Goal: Task Accomplishment & Management: Use online tool/utility

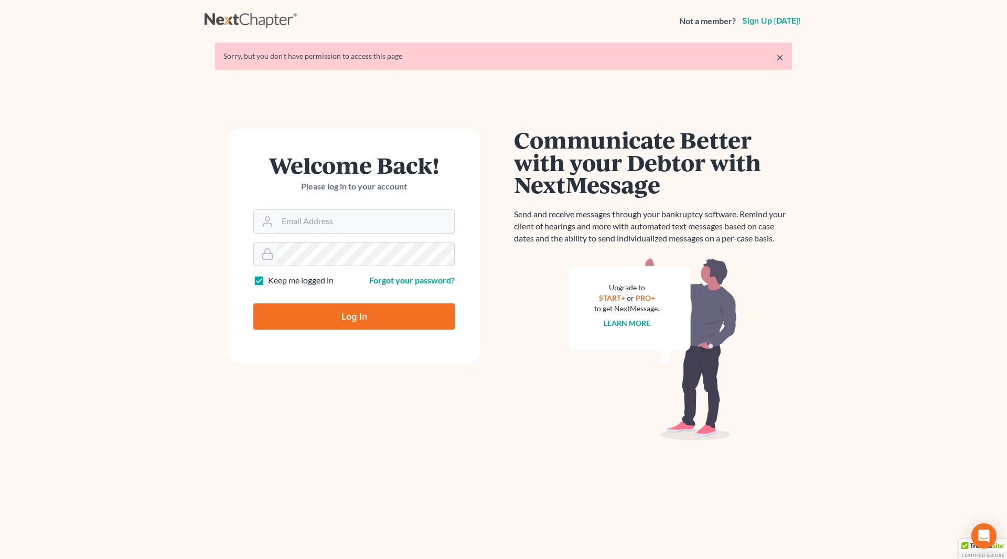
type input "[EMAIL_ADDRESS][DOMAIN_NAME]"
click at [350, 316] on input "Log In" at bounding box center [353, 316] width 201 height 26
type input "Thinking..."
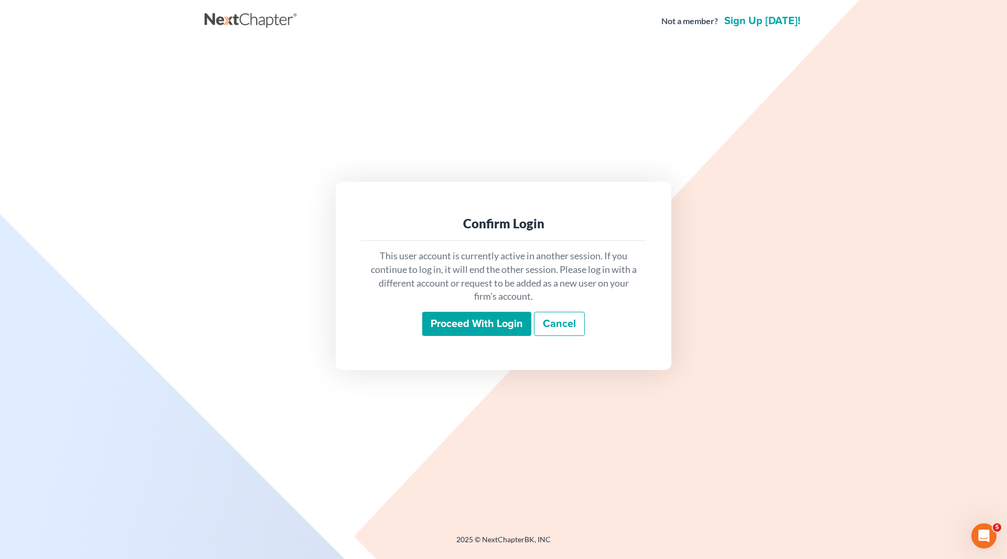
click at [445, 321] on input "Proceed with login" at bounding box center [476, 324] width 109 height 24
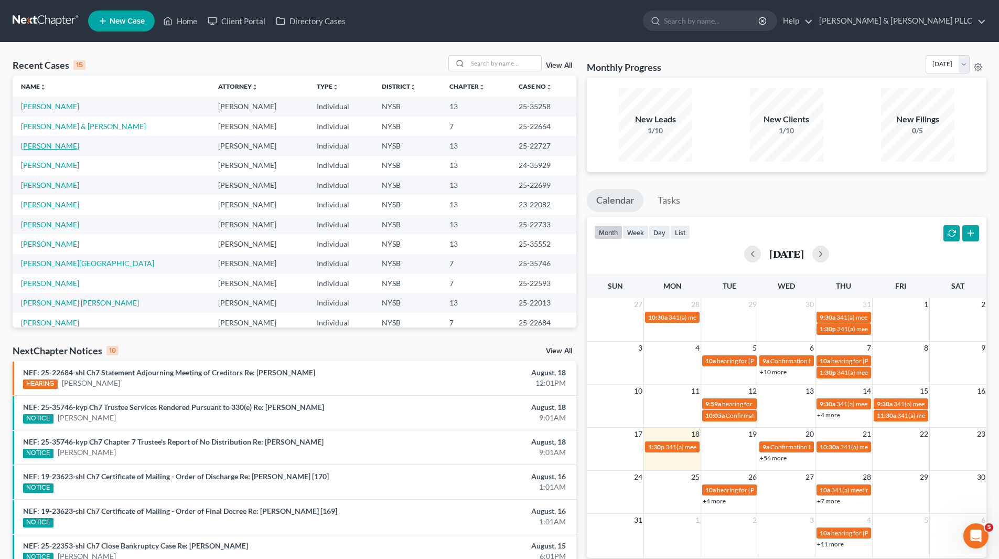
click at [61, 143] on link "Merchant, Carol" at bounding box center [50, 145] width 58 height 9
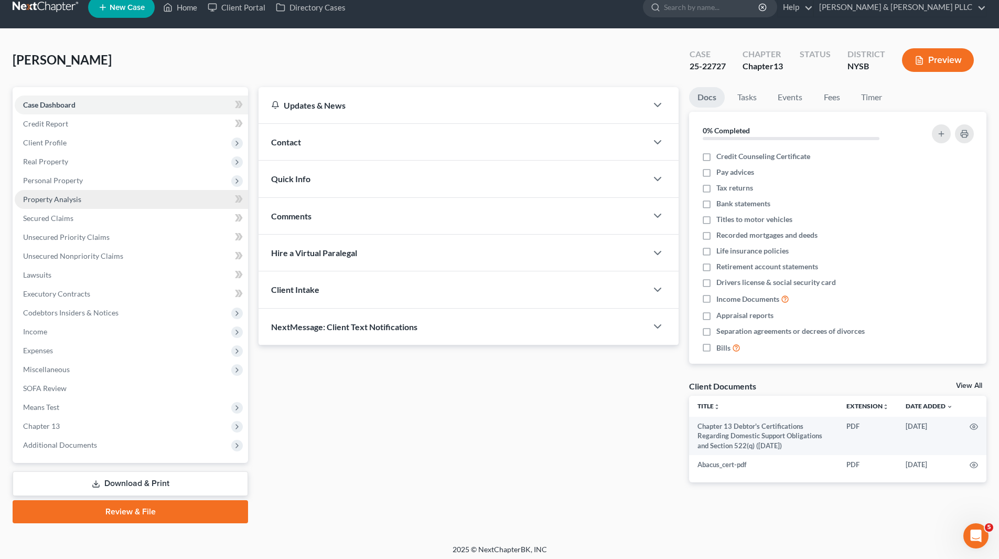
scroll to position [18, 0]
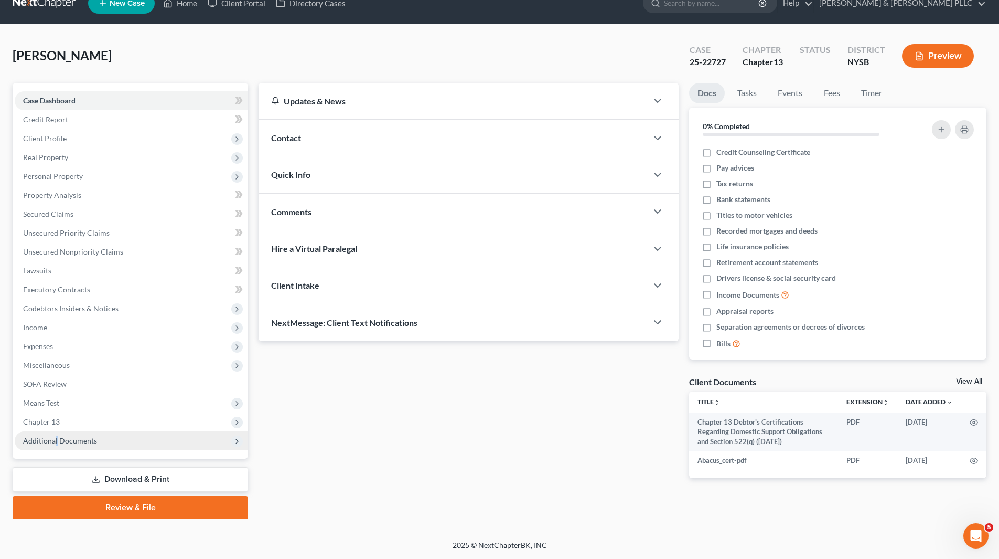
click at [56, 442] on span "Additional Documents" at bounding box center [60, 440] width 74 height 9
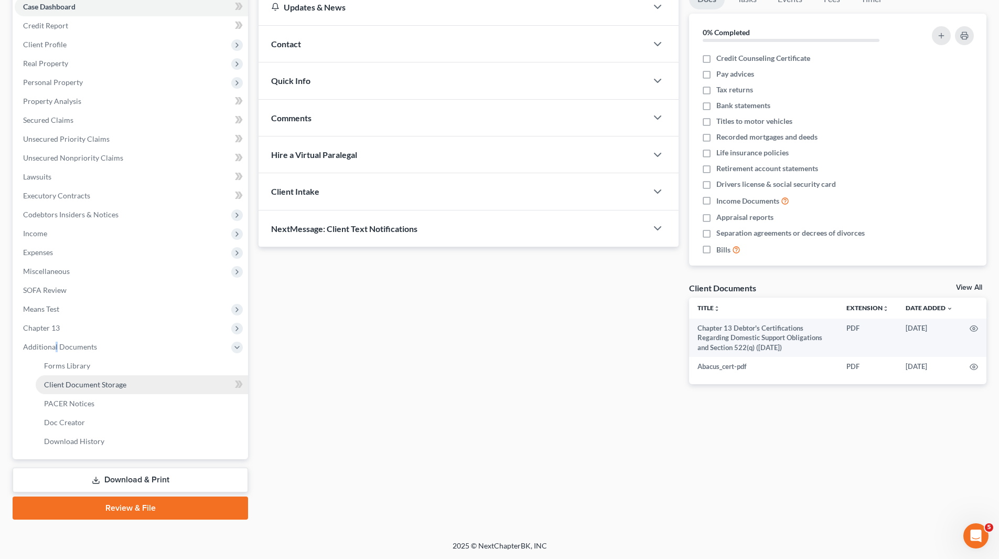
scroll to position [112, 0]
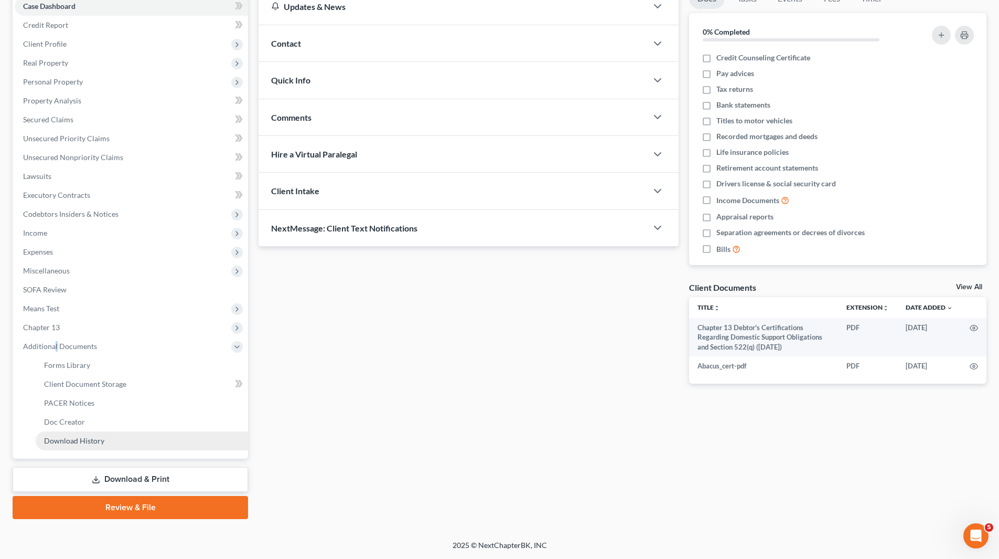
click at [101, 442] on span "Download History" at bounding box center [74, 440] width 60 height 9
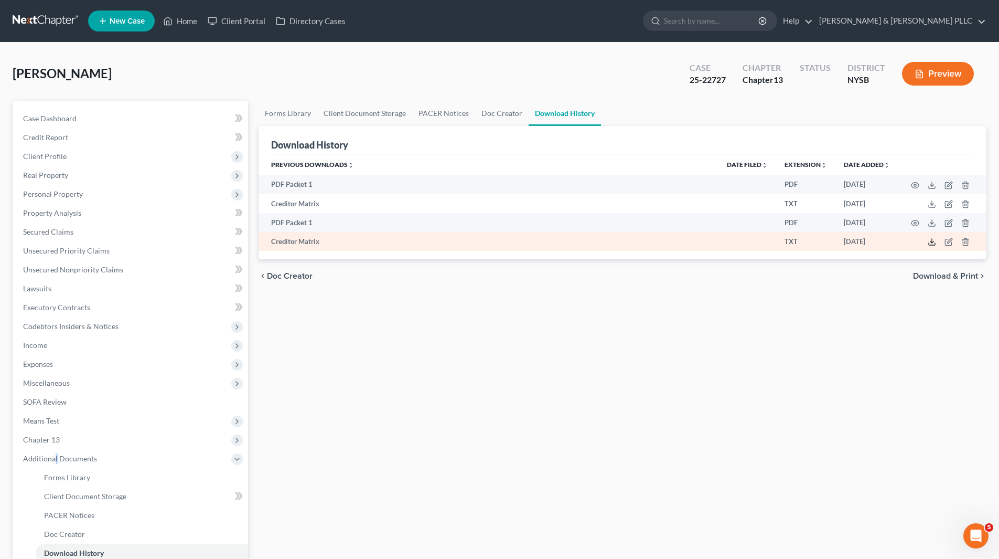
click at [931, 239] on icon at bounding box center [932, 242] width 8 height 8
